Goal: Information Seeking & Learning: Learn about a topic

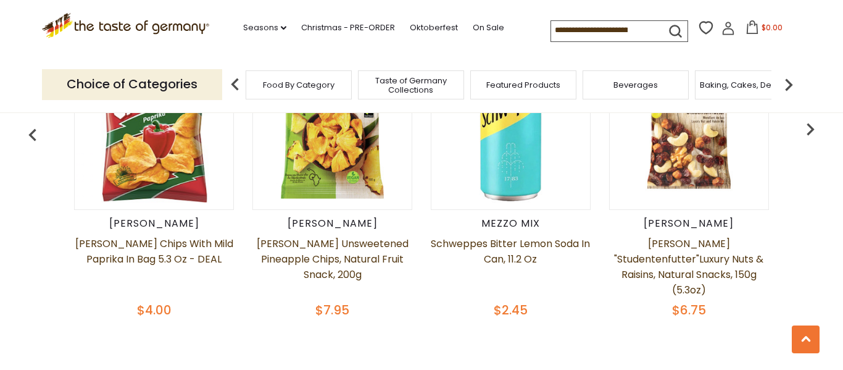
scroll to position [555, 0]
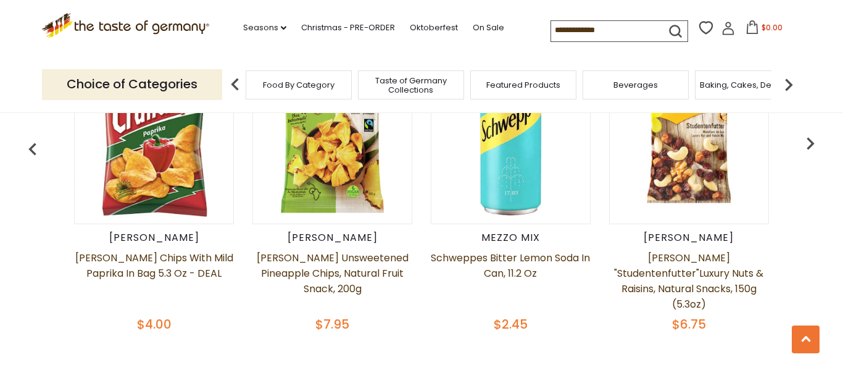
click at [809, 144] on img "button" at bounding box center [810, 143] width 25 height 25
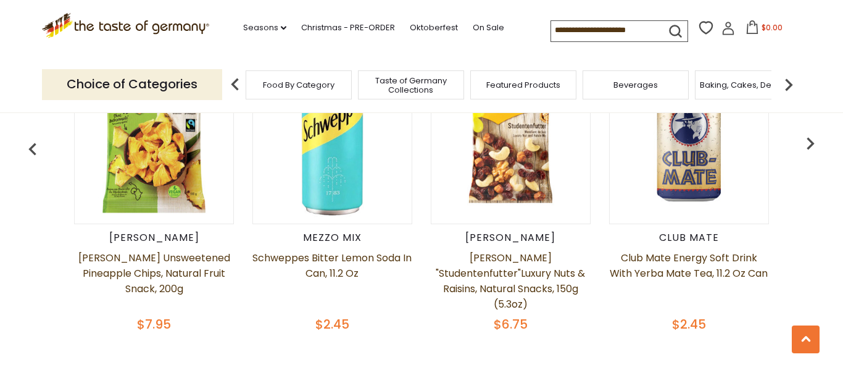
click at [809, 144] on img "button" at bounding box center [810, 143] width 25 height 25
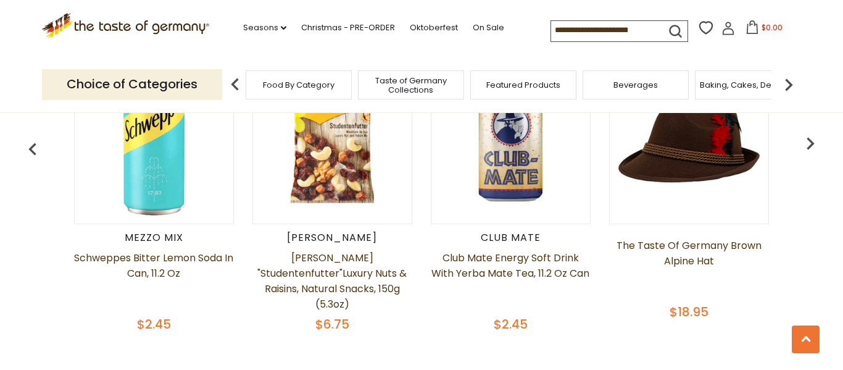
click at [809, 144] on img "button" at bounding box center [810, 143] width 25 height 25
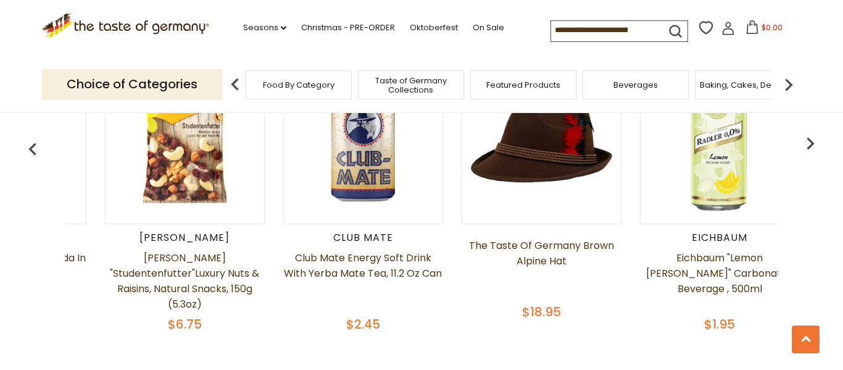
click at [809, 144] on img "button" at bounding box center [810, 143] width 25 height 25
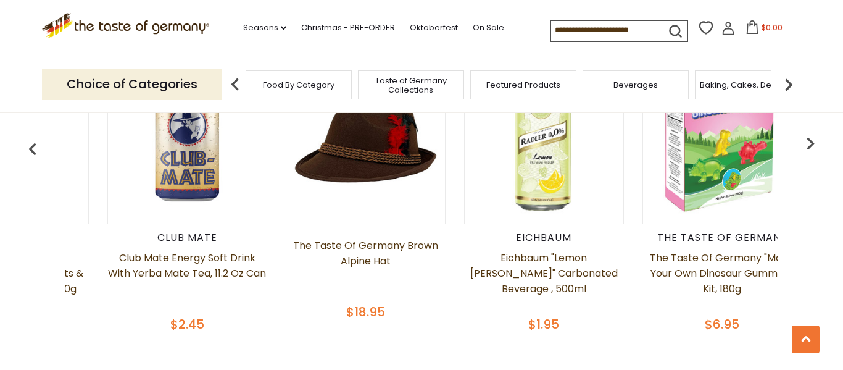
click at [809, 144] on img "button" at bounding box center [810, 143] width 25 height 25
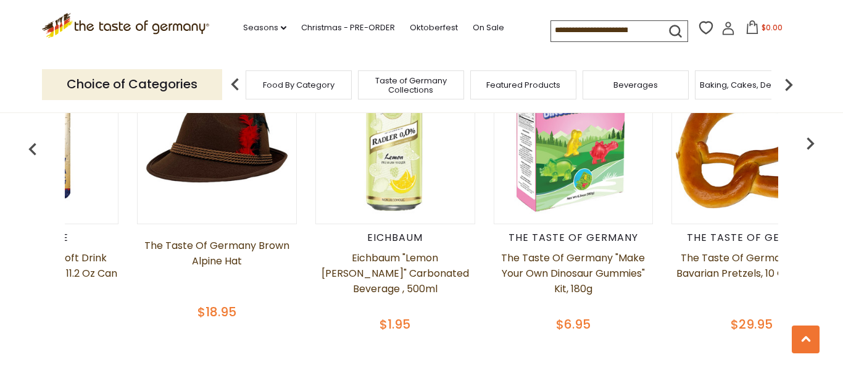
click at [809, 144] on img "button" at bounding box center [810, 143] width 25 height 25
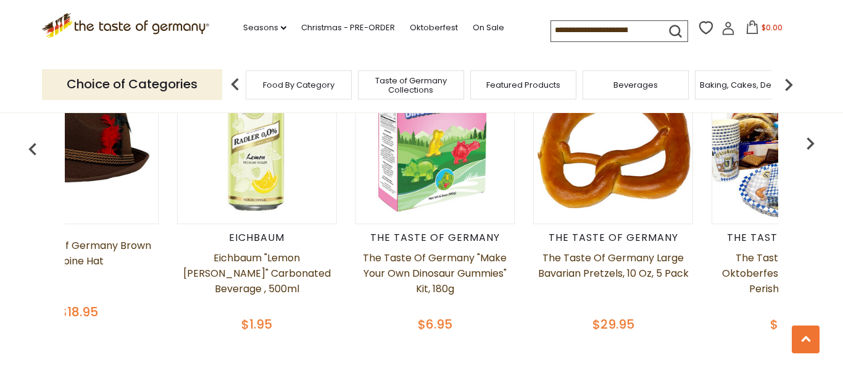
click at [809, 144] on img "button" at bounding box center [810, 143] width 25 height 25
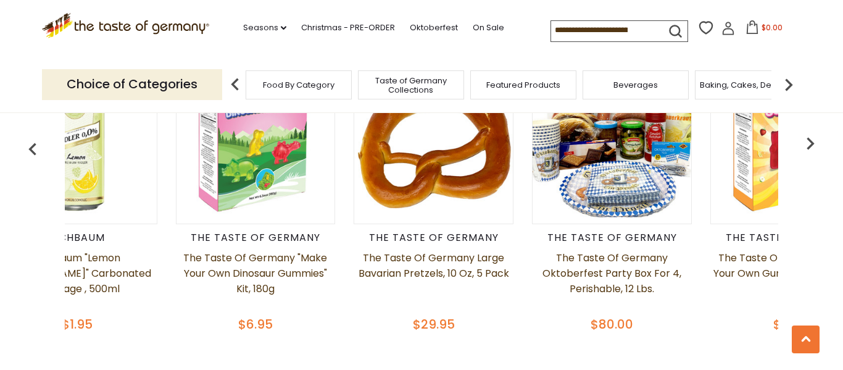
scroll to position [0, 1156]
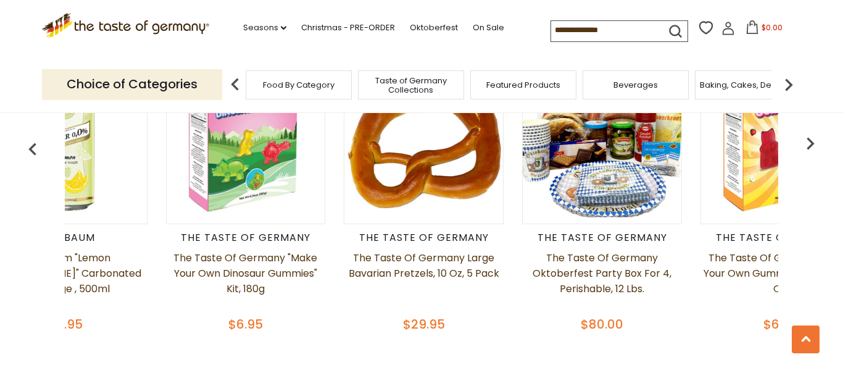
click at [809, 144] on img "button" at bounding box center [810, 143] width 25 height 25
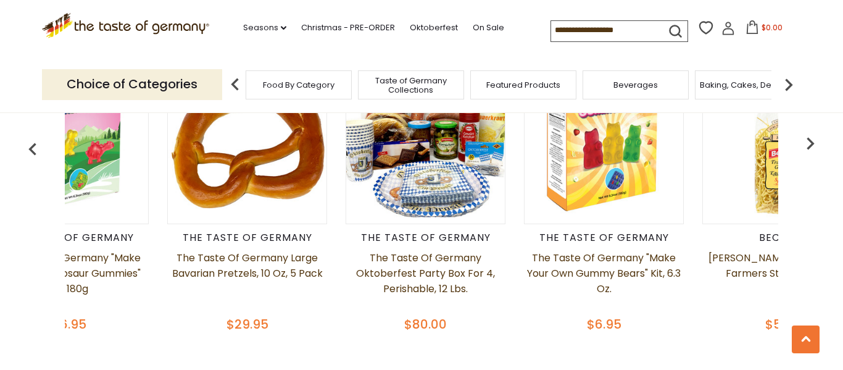
scroll to position [0, 1335]
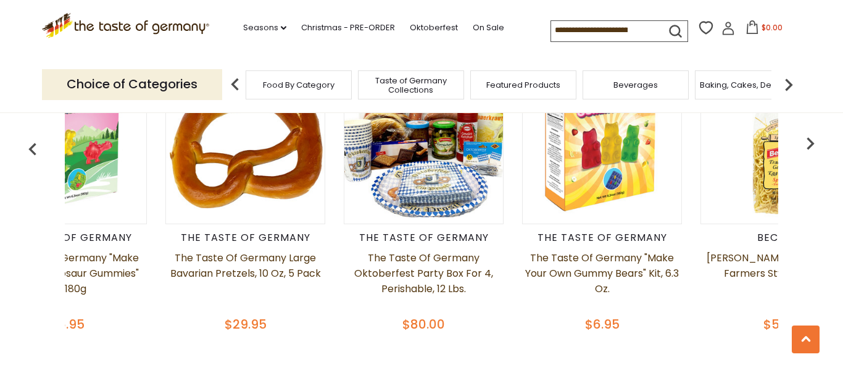
click at [809, 144] on img "button" at bounding box center [810, 143] width 25 height 25
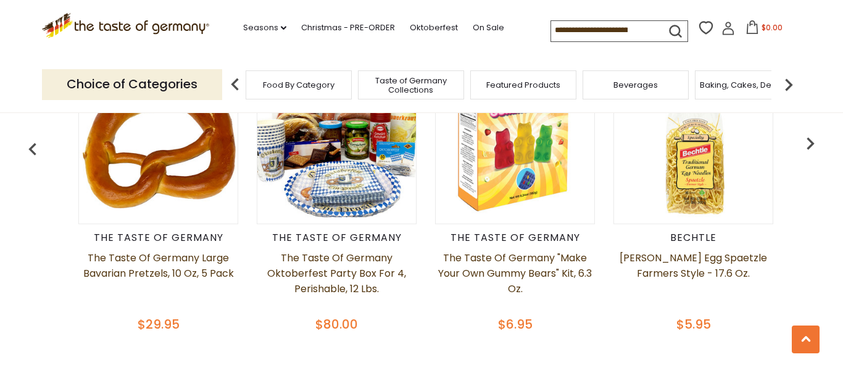
click at [809, 144] on img "button" at bounding box center [810, 143] width 25 height 25
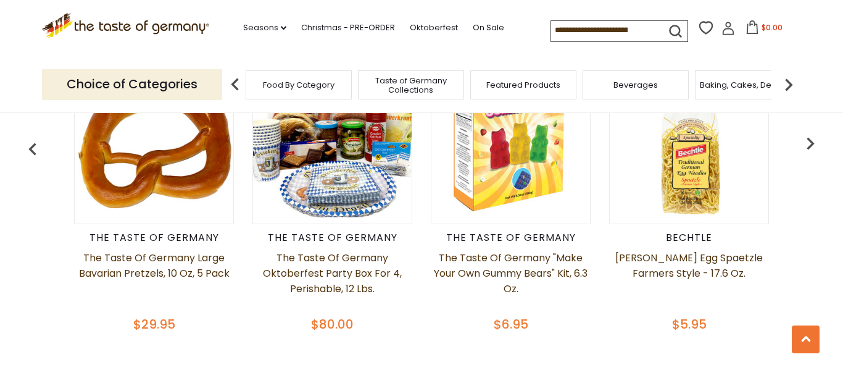
click at [809, 144] on img "button" at bounding box center [810, 143] width 25 height 25
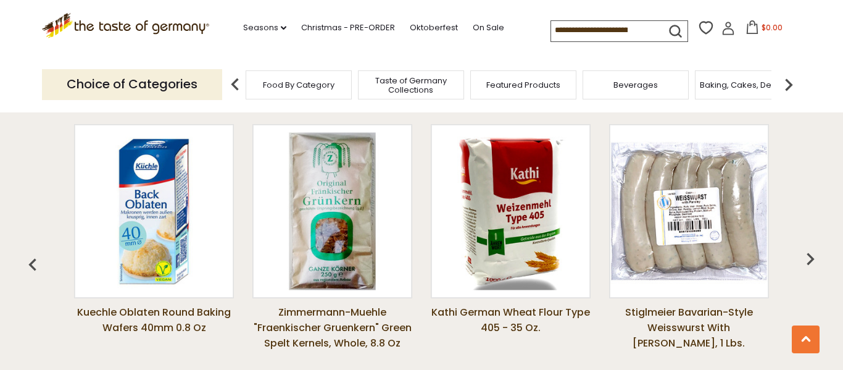
scroll to position [909, 0]
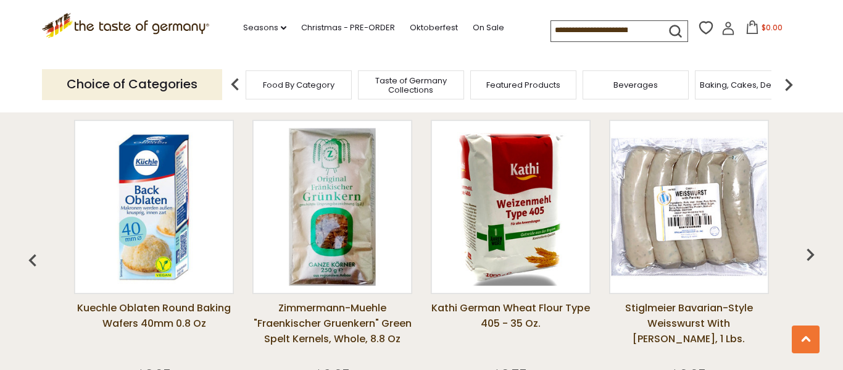
click at [811, 257] on img "button" at bounding box center [810, 254] width 25 height 25
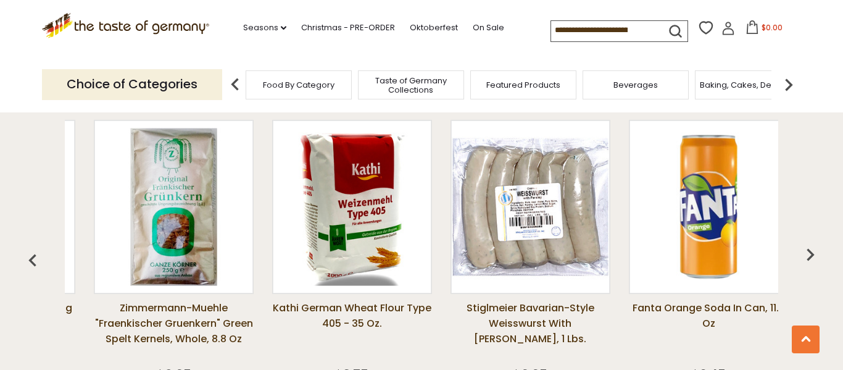
click at [811, 257] on img "button" at bounding box center [810, 254] width 25 height 25
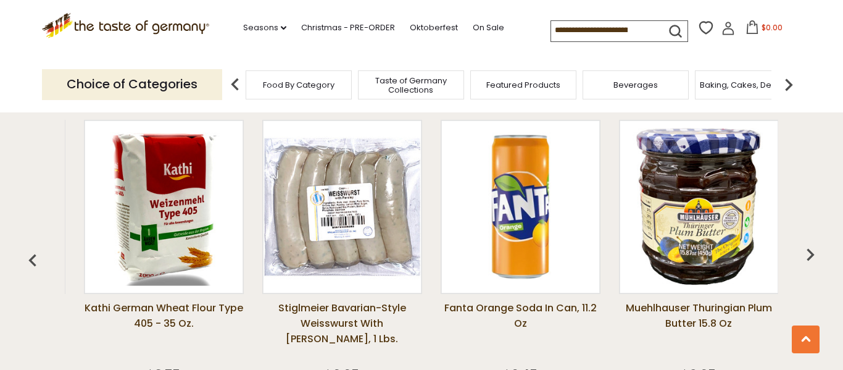
click at [811, 257] on img "button" at bounding box center [810, 254] width 25 height 25
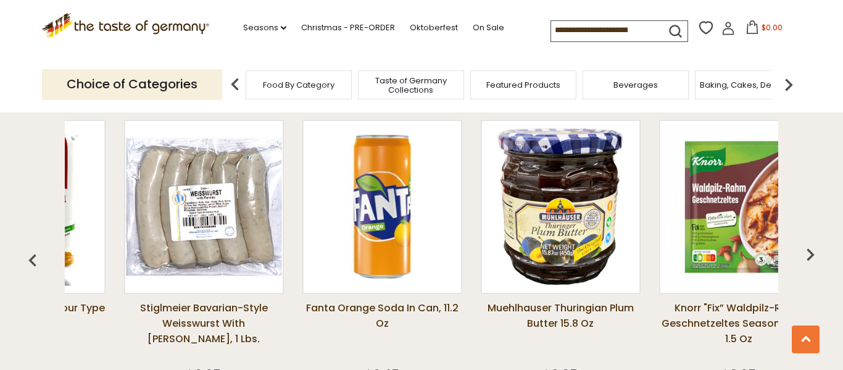
click at [811, 257] on img "button" at bounding box center [810, 254] width 25 height 25
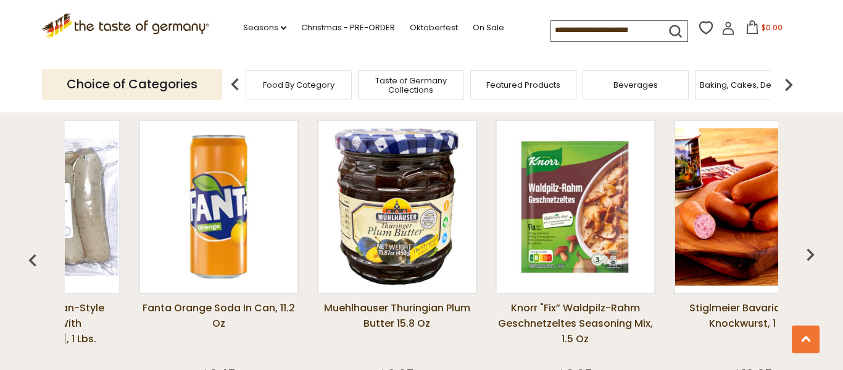
click at [811, 257] on img "button" at bounding box center [810, 254] width 25 height 25
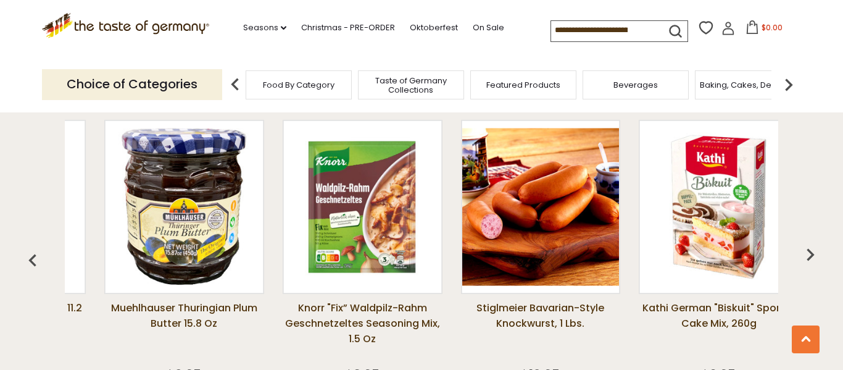
scroll to position [0, 863]
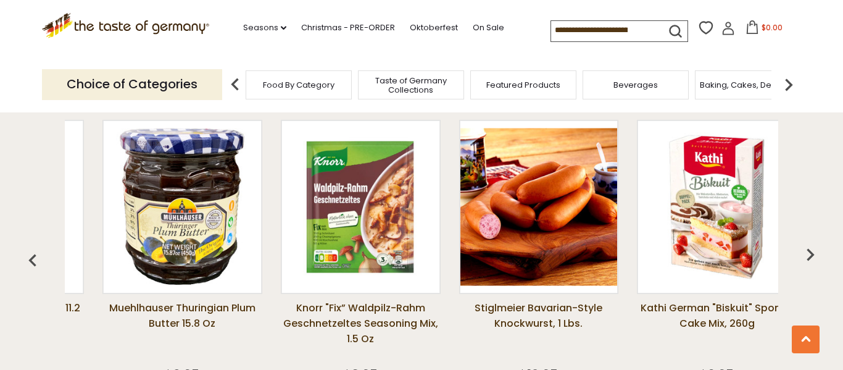
click at [811, 257] on img "button" at bounding box center [810, 254] width 25 height 25
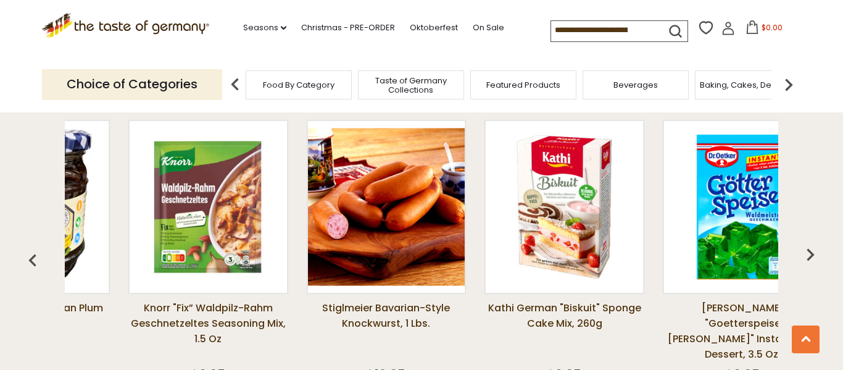
click at [811, 257] on img "button" at bounding box center [810, 254] width 25 height 25
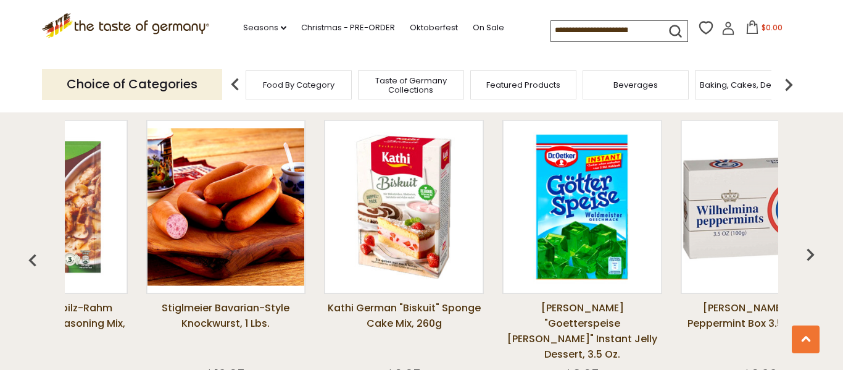
click at [811, 257] on img "button" at bounding box center [810, 254] width 25 height 25
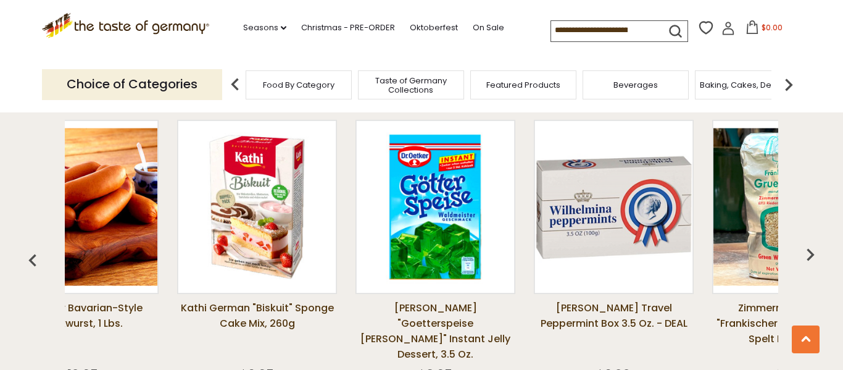
click at [811, 257] on img "button" at bounding box center [810, 254] width 25 height 25
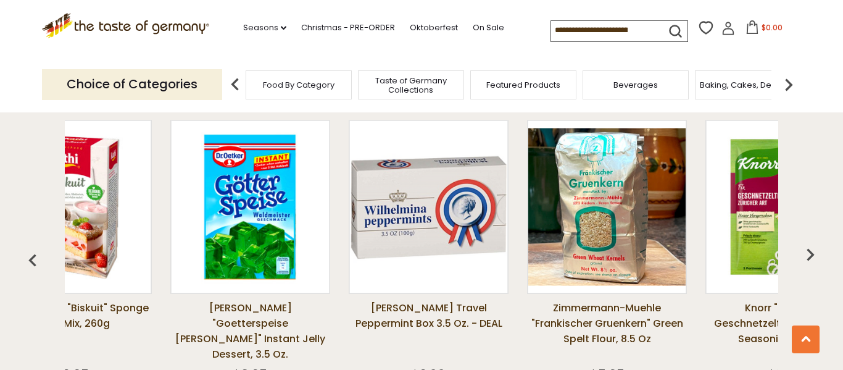
scroll to position [0, 1512]
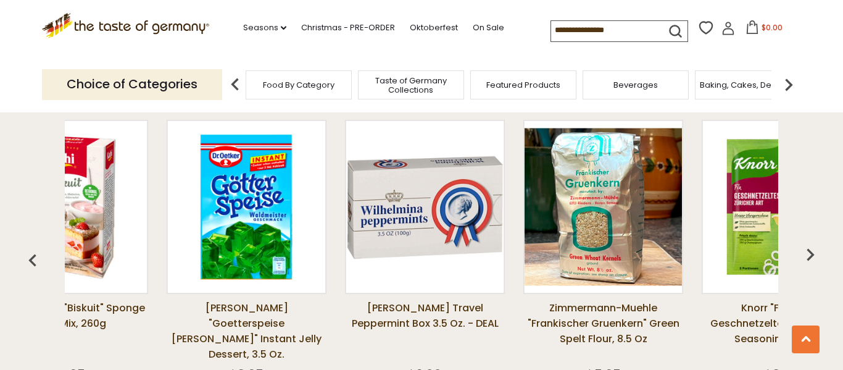
click at [811, 257] on img "button" at bounding box center [810, 254] width 25 height 25
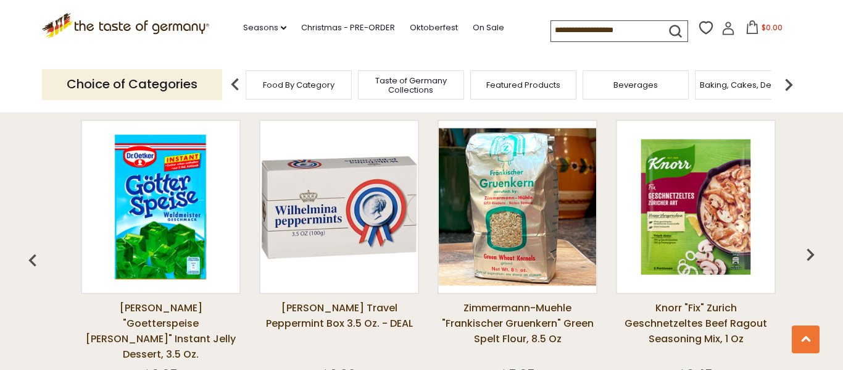
click at [811, 257] on img "button" at bounding box center [810, 254] width 25 height 25
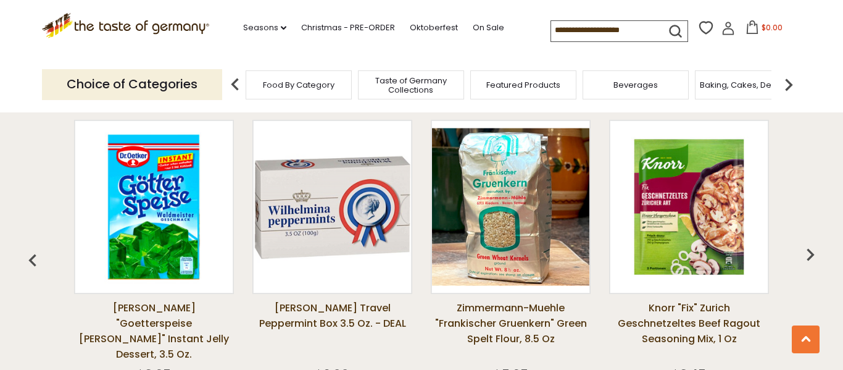
click at [811, 257] on img "button" at bounding box center [810, 254] width 25 height 25
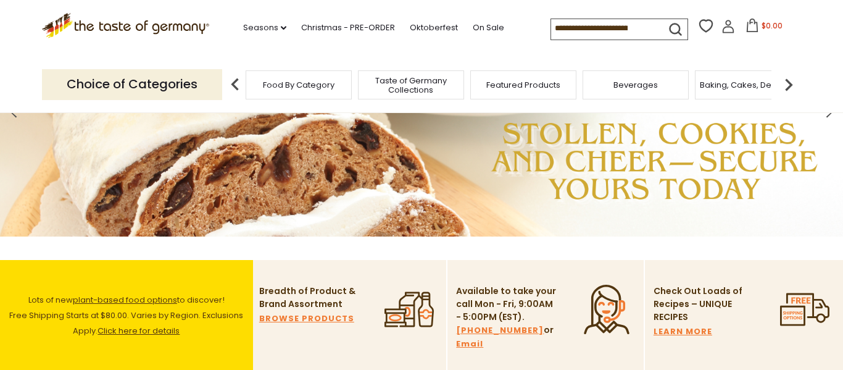
scroll to position [0, 0]
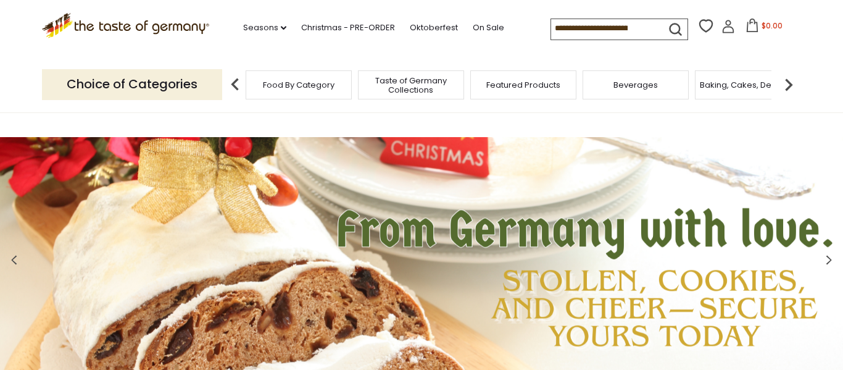
click at [575, 23] on input at bounding box center [603, 27] width 104 height 17
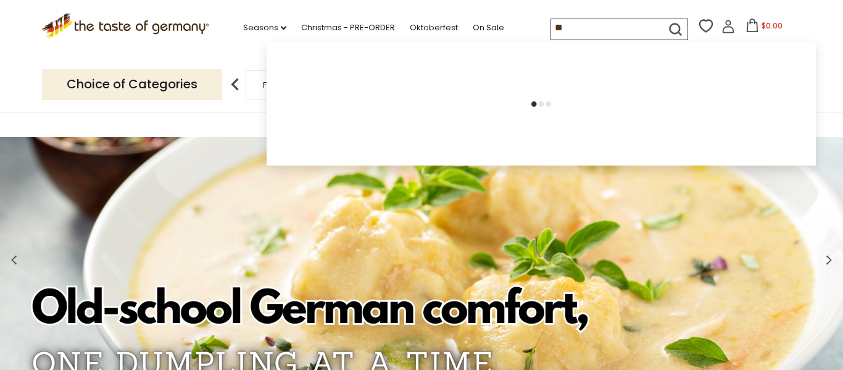
type input "*"
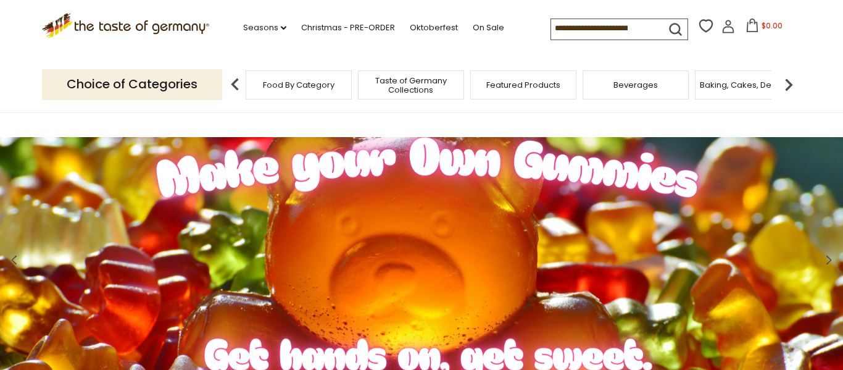
click at [296, 87] on span "Food By Category" at bounding box center [299, 84] width 72 height 9
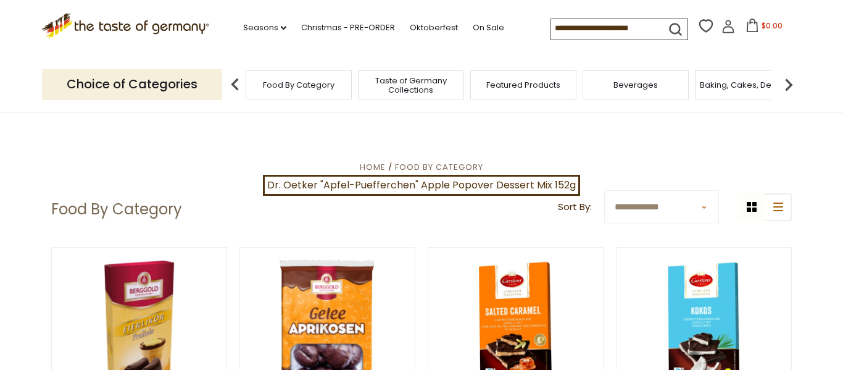
click at [789, 83] on img at bounding box center [788, 84] width 25 height 25
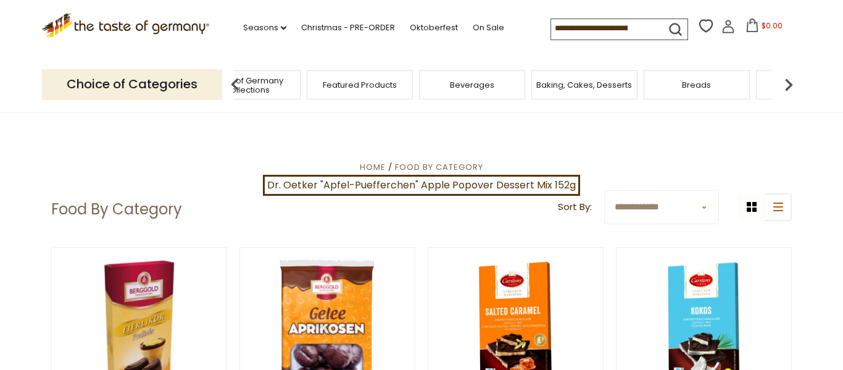
click at [789, 83] on img at bounding box center [788, 84] width 25 height 25
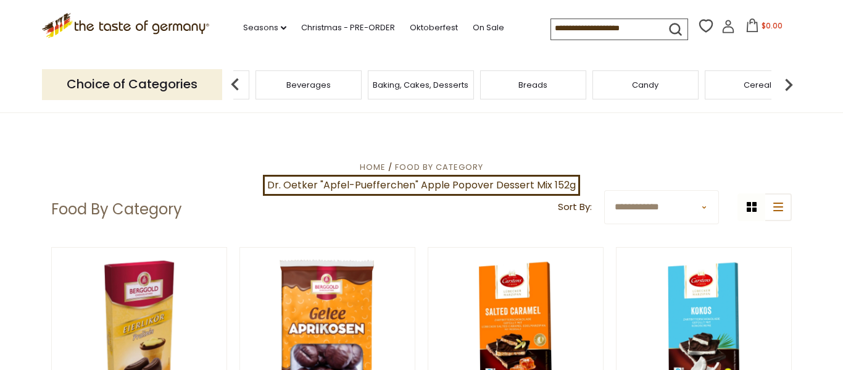
click at [413, 80] on span "Baking, Cakes, Desserts" at bounding box center [421, 84] width 96 height 9
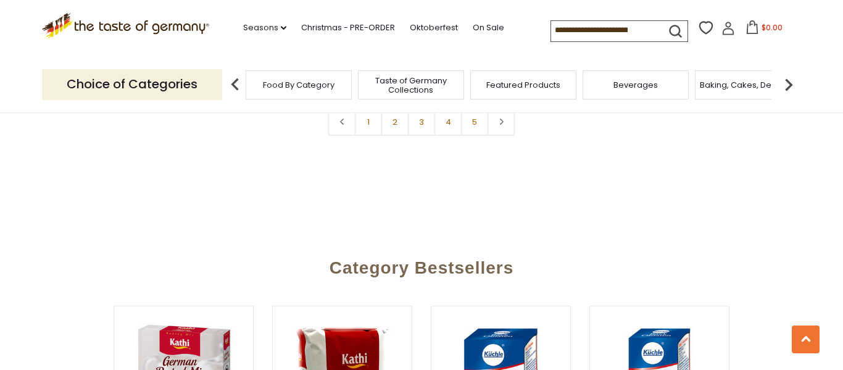
scroll to position [3091, 0]
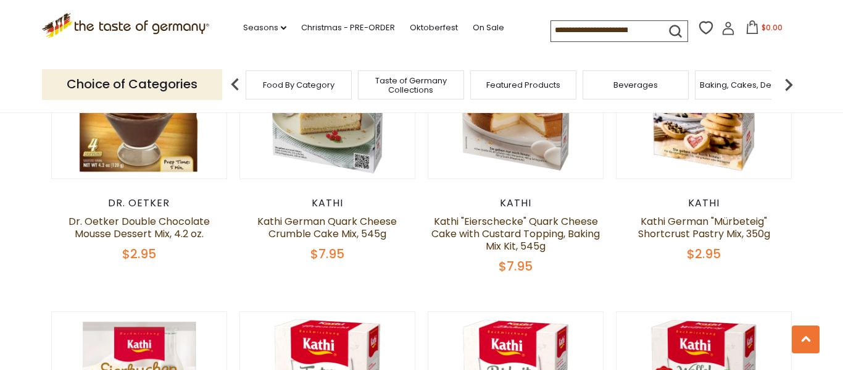
scroll to position [1353, 0]
click at [790, 83] on img at bounding box center [788, 84] width 25 height 25
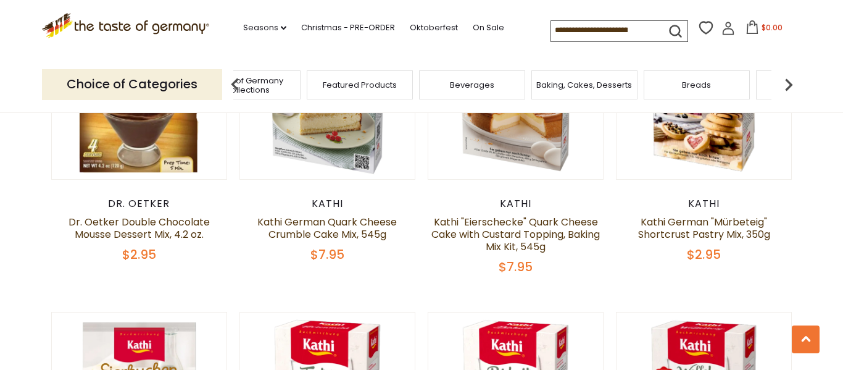
click at [790, 83] on img at bounding box center [788, 84] width 25 height 25
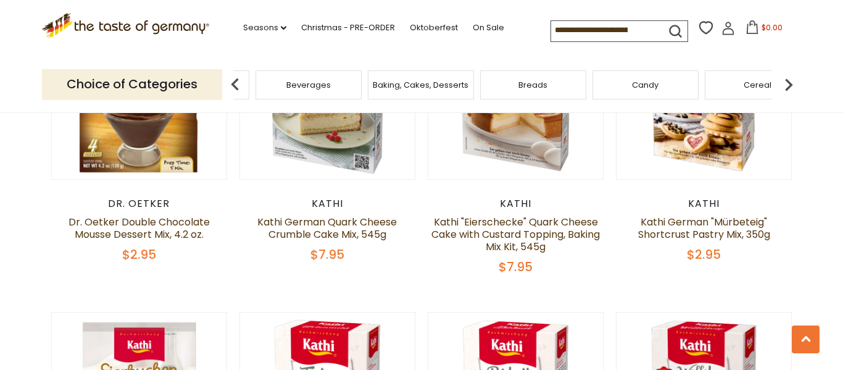
click at [790, 83] on img at bounding box center [788, 84] width 25 height 25
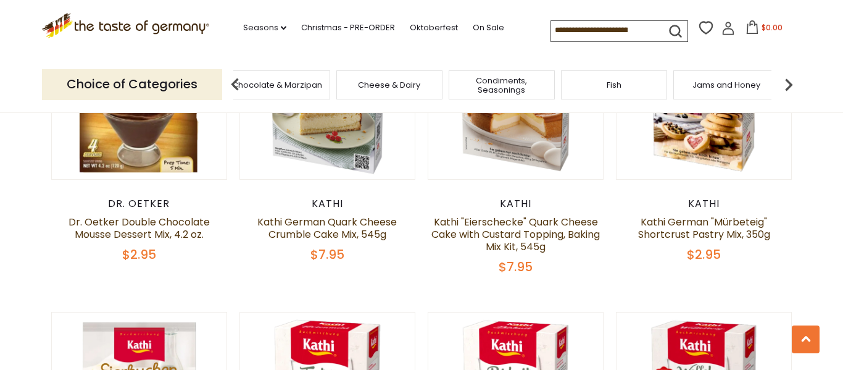
click at [790, 83] on img at bounding box center [788, 84] width 25 height 25
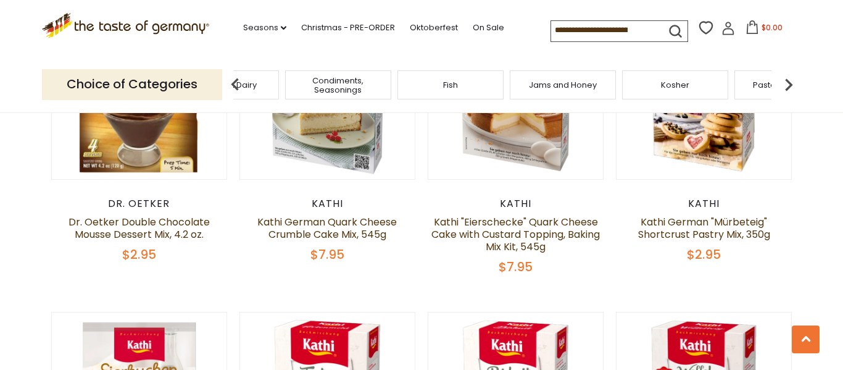
click at [790, 83] on img at bounding box center [788, 84] width 25 height 25
click at [475, 88] on span "Pasta and Potato" at bounding box center [460, 84] width 69 height 9
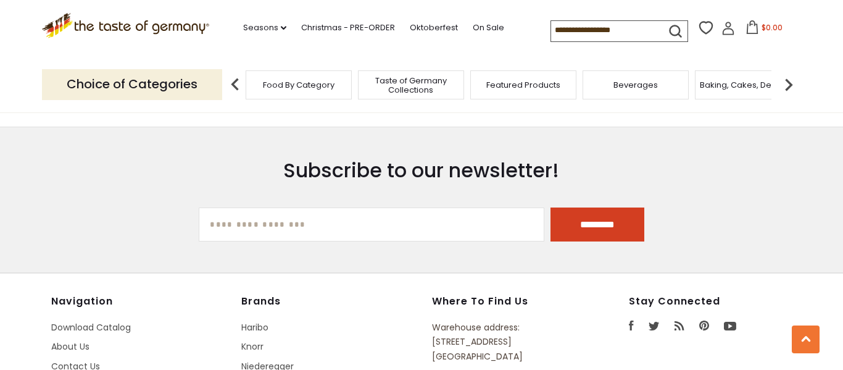
scroll to position [3617, 0]
